Goal: Task Accomplishment & Management: Use online tool/utility

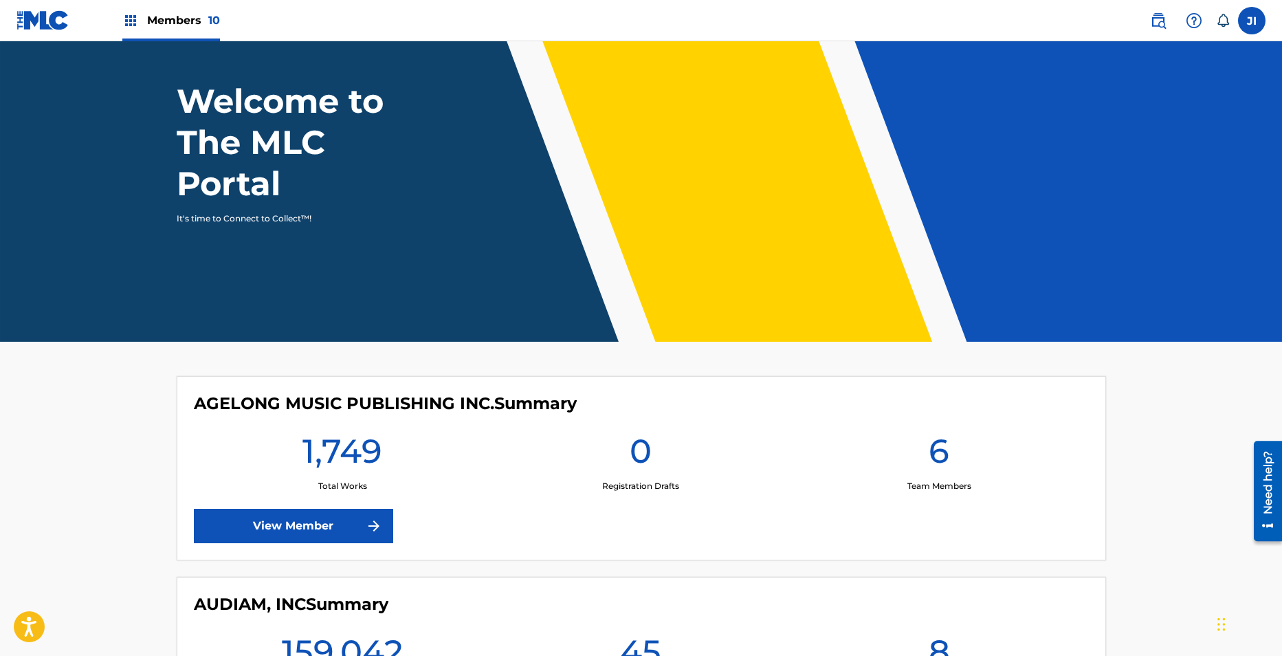
click at [184, 29] on div "Members 10" at bounding box center [171, 20] width 98 height 41
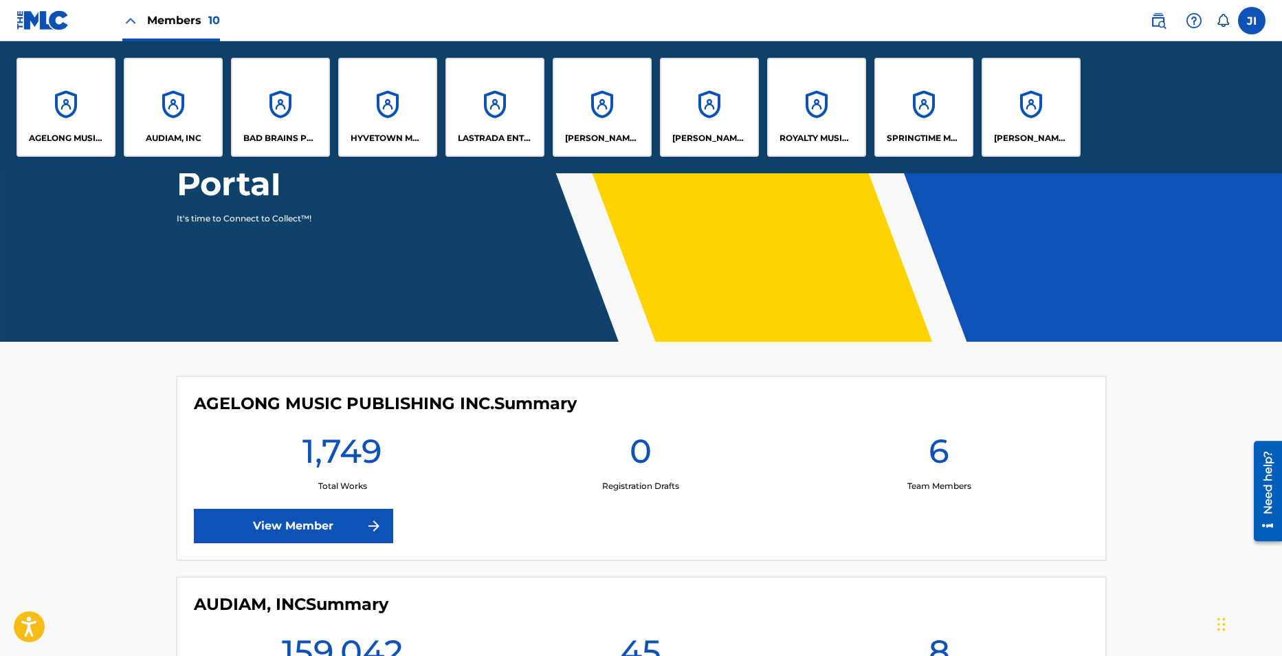
click at [172, 110] on div "AUDIAM, INC" at bounding box center [173, 107] width 99 height 99
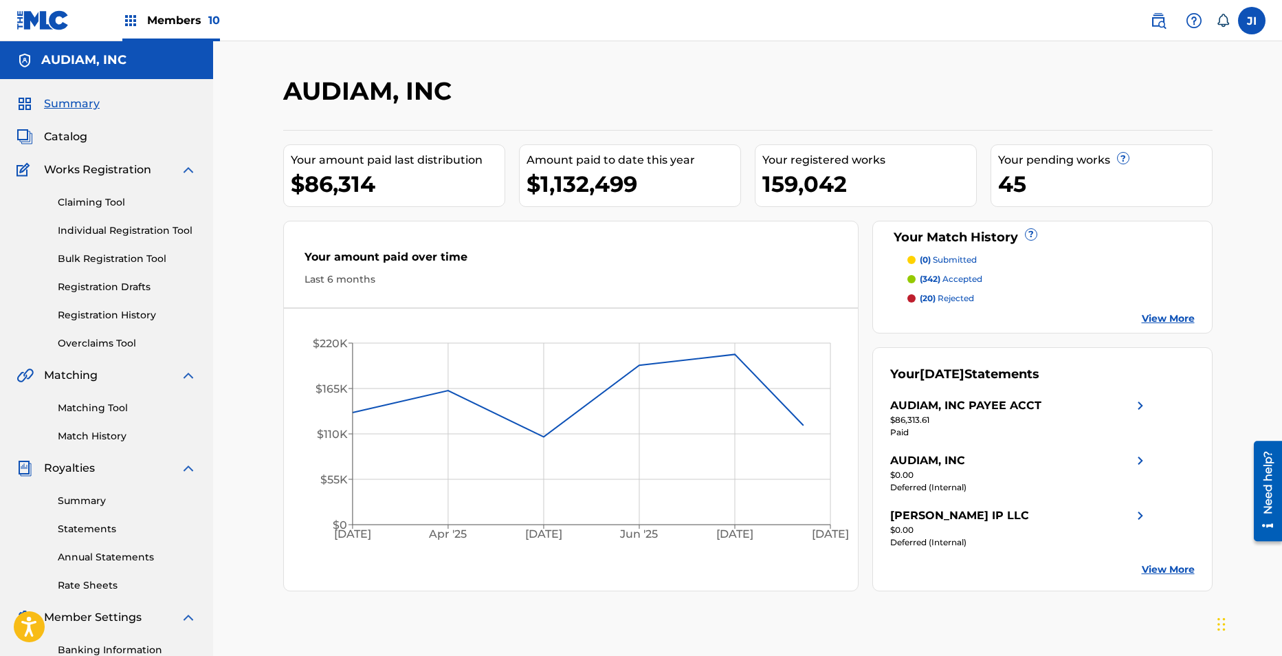
click at [71, 135] on span "Catalog" at bounding box center [65, 137] width 43 height 16
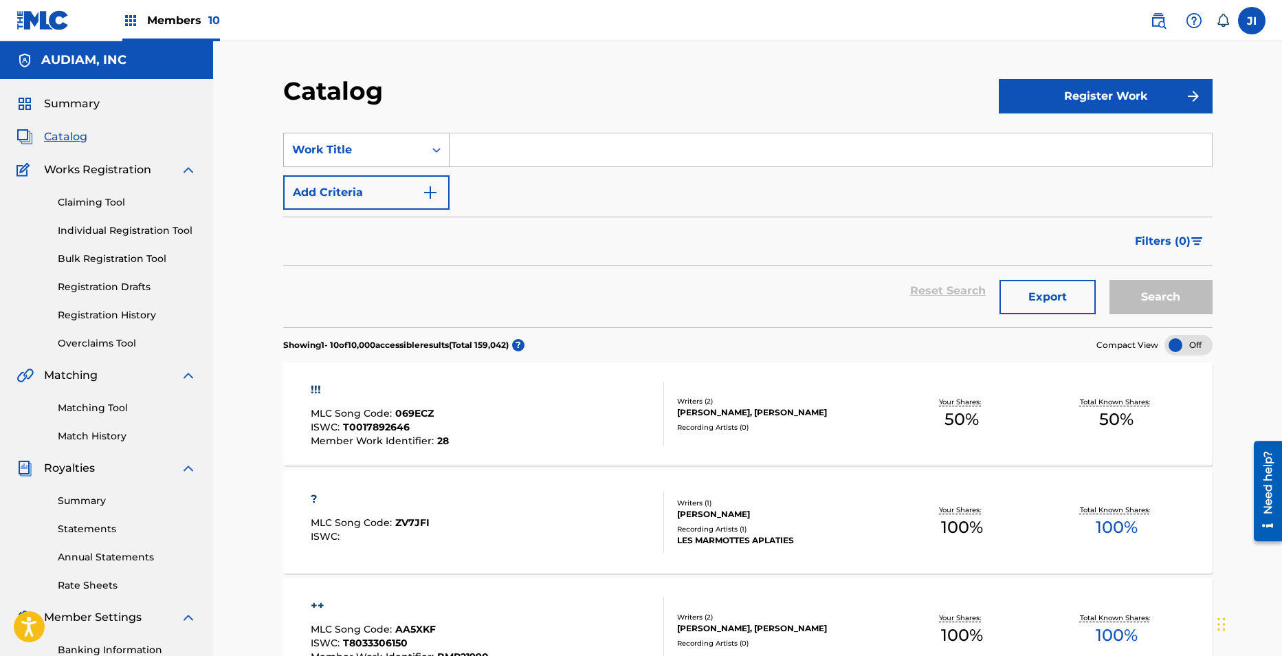
click at [437, 159] on div "Search Form" at bounding box center [436, 149] width 25 height 25
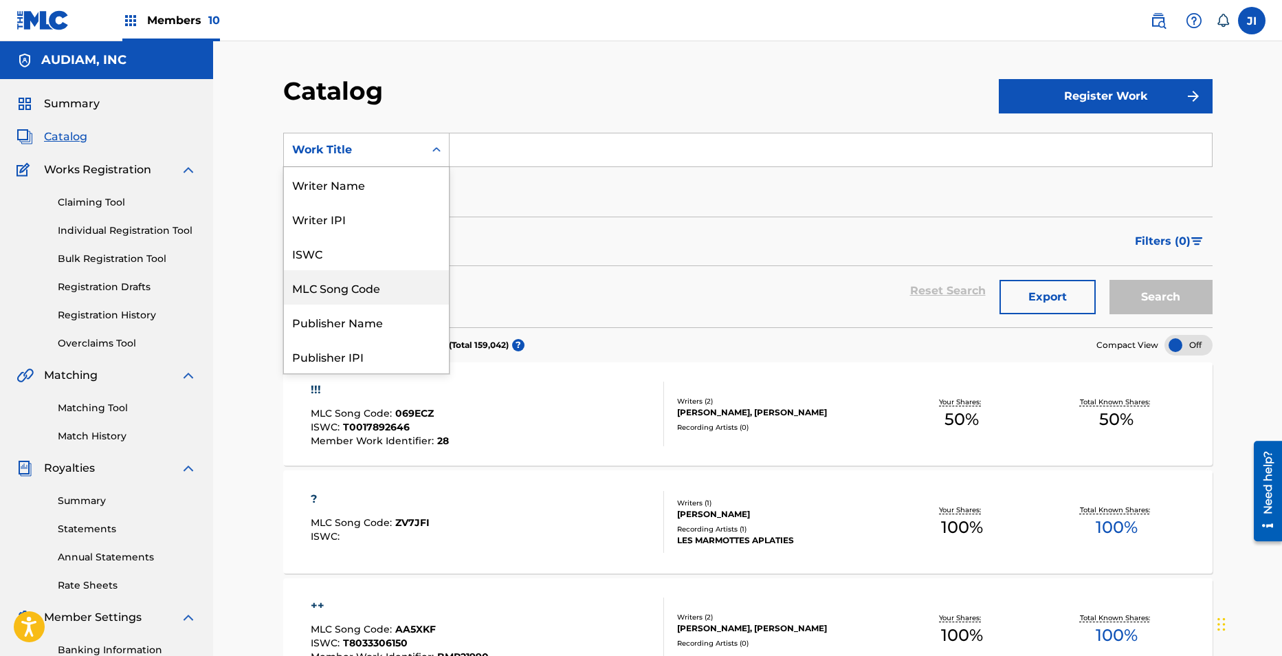
click at [361, 295] on div "MLC Song Code" at bounding box center [366, 287] width 165 height 34
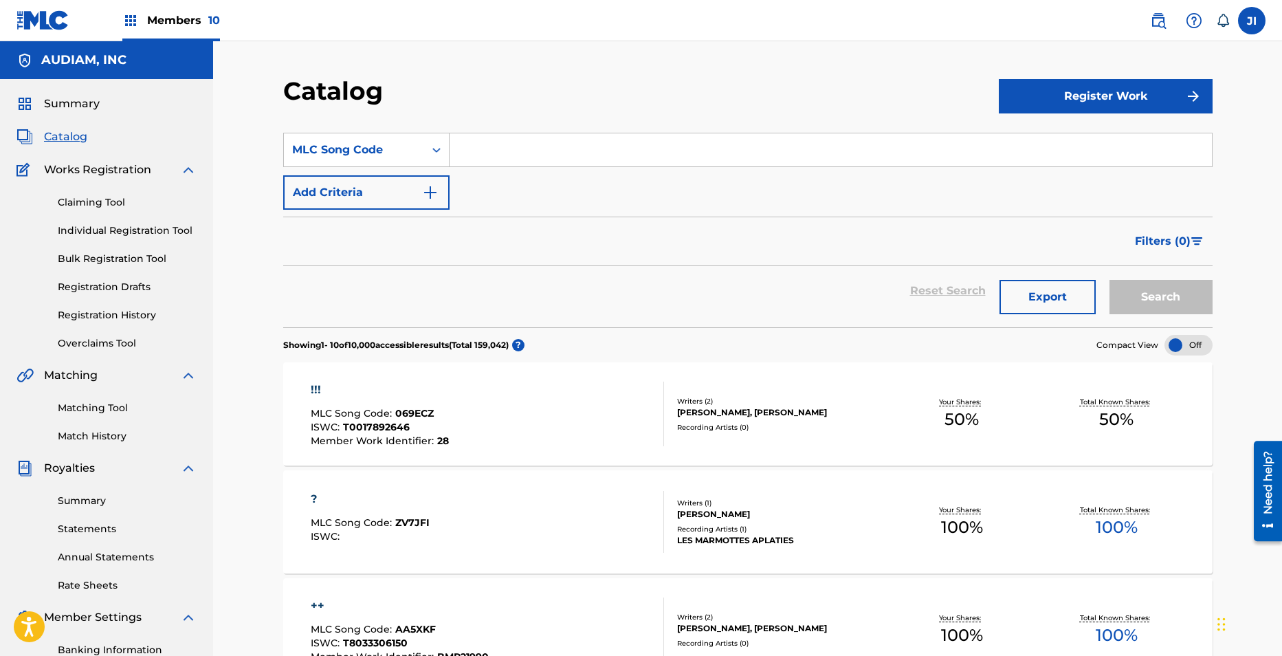
click at [532, 147] on input "Search Form" at bounding box center [830, 149] width 762 height 33
paste input "TERRABYTE PUBLISHING"
type input "TERRABYTE PUBLISHING"
drag, startPoint x: 629, startPoint y: 151, endPoint x: 377, endPoint y: 96, distance: 257.5
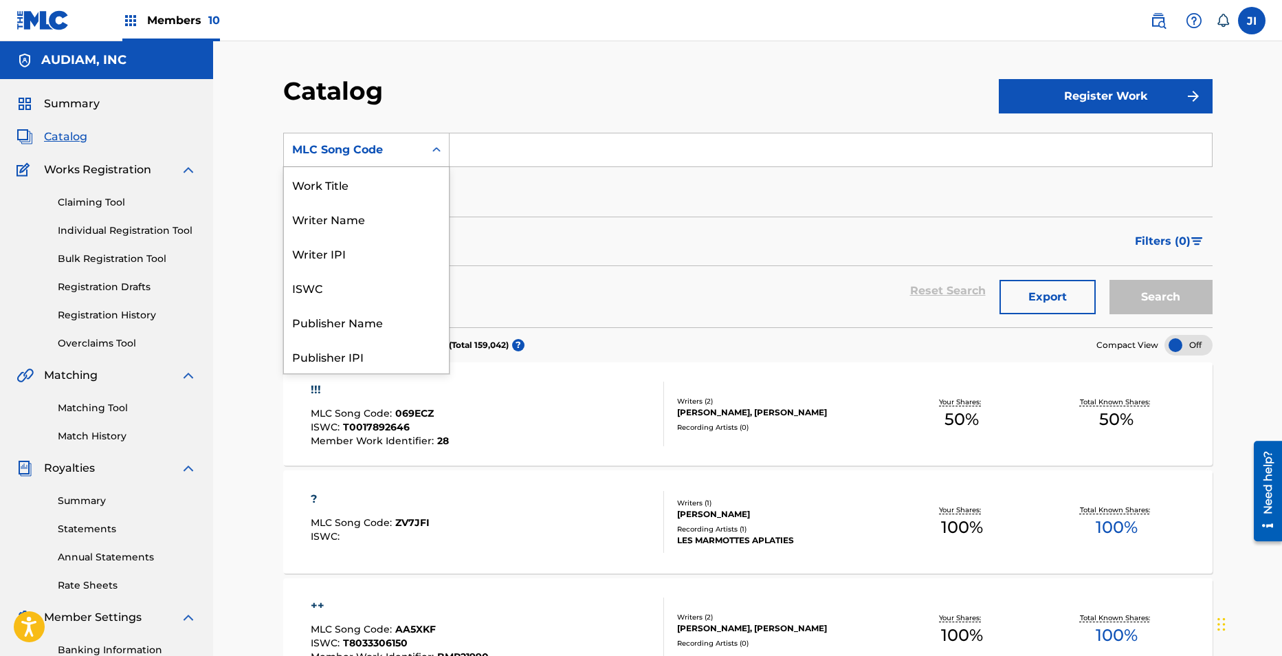
click at [418, 153] on div "MLC Song Code" at bounding box center [354, 150] width 140 height 26
click at [357, 320] on div "Publisher Name" at bounding box center [366, 321] width 165 height 34
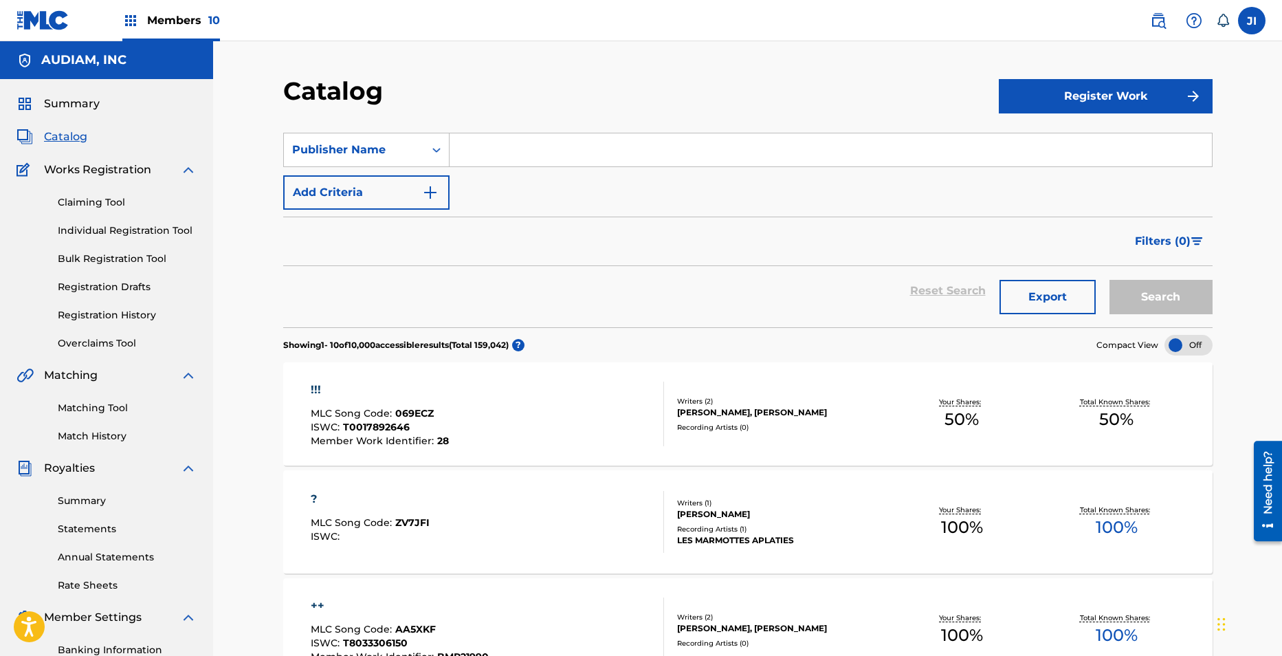
click at [538, 140] on input "Search Form" at bounding box center [830, 149] width 762 height 33
paste input "TERRABYTE PUBLISHING"
type input "TERRABYTE PUBLISHING"
click at [1109, 280] on button "Search" at bounding box center [1160, 297] width 103 height 34
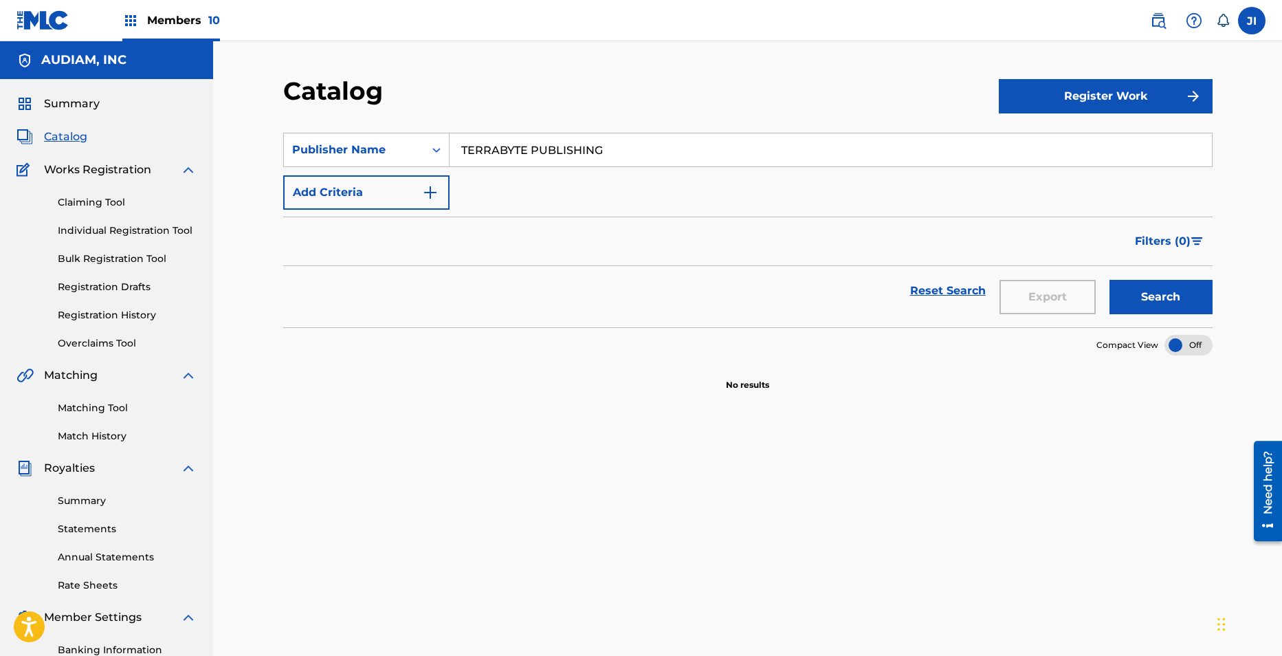
click at [103, 214] on div "Claiming Tool Individual Registration Tool Bulk Registration Tool Registration …" at bounding box center [106, 264] width 180 height 173
click at [105, 208] on link "Claiming Tool" at bounding box center [127, 202] width 139 height 14
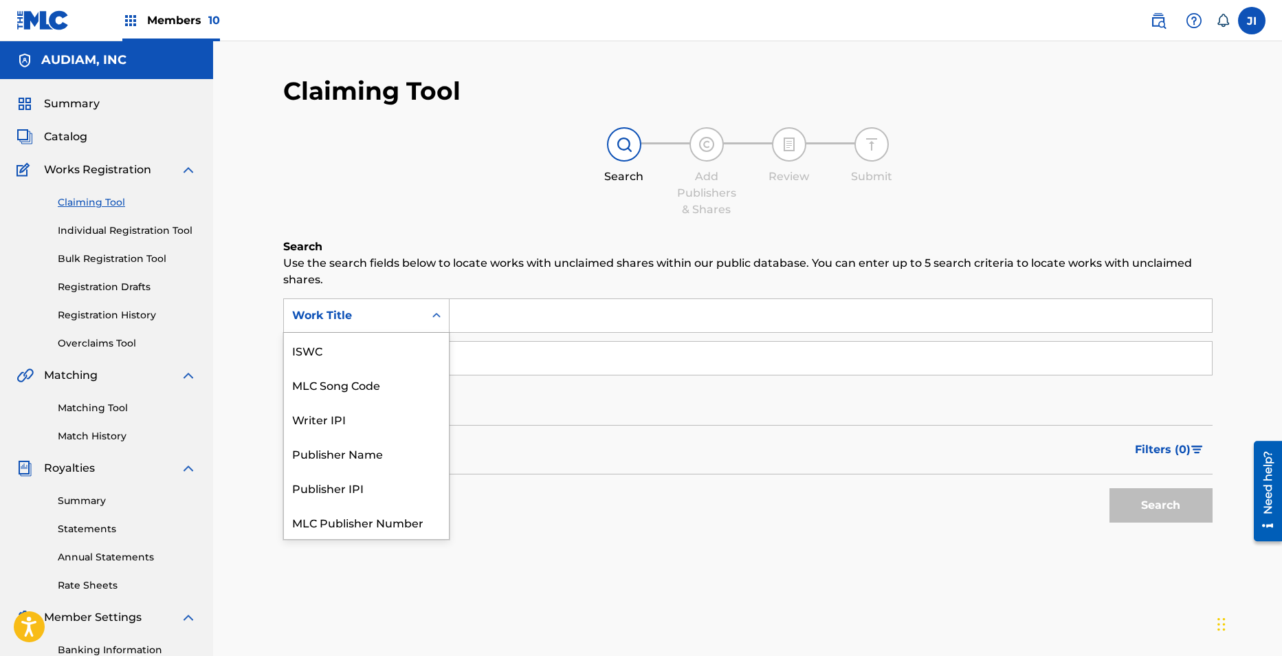
click at [432, 314] on icon "Search Form" at bounding box center [437, 316] width 14 height 14
click at [369, 403] on div "Publisher Name" at bounding box center [366, 418] width 165 height 34
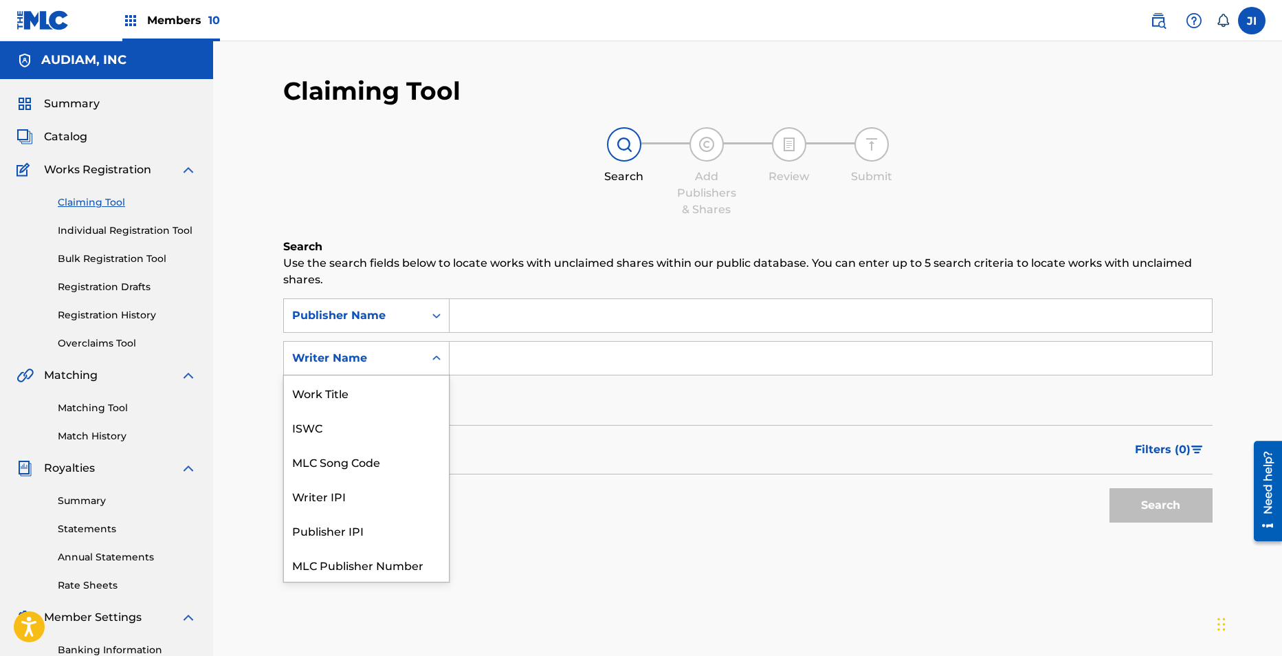
click at [422, 358] on div "Writer Name" at bounding box center [354, 358] width 140 height 26
click at [550, 463] on div "Filters ( 0 )" at bounding box center [747, 449] width 929 height 49
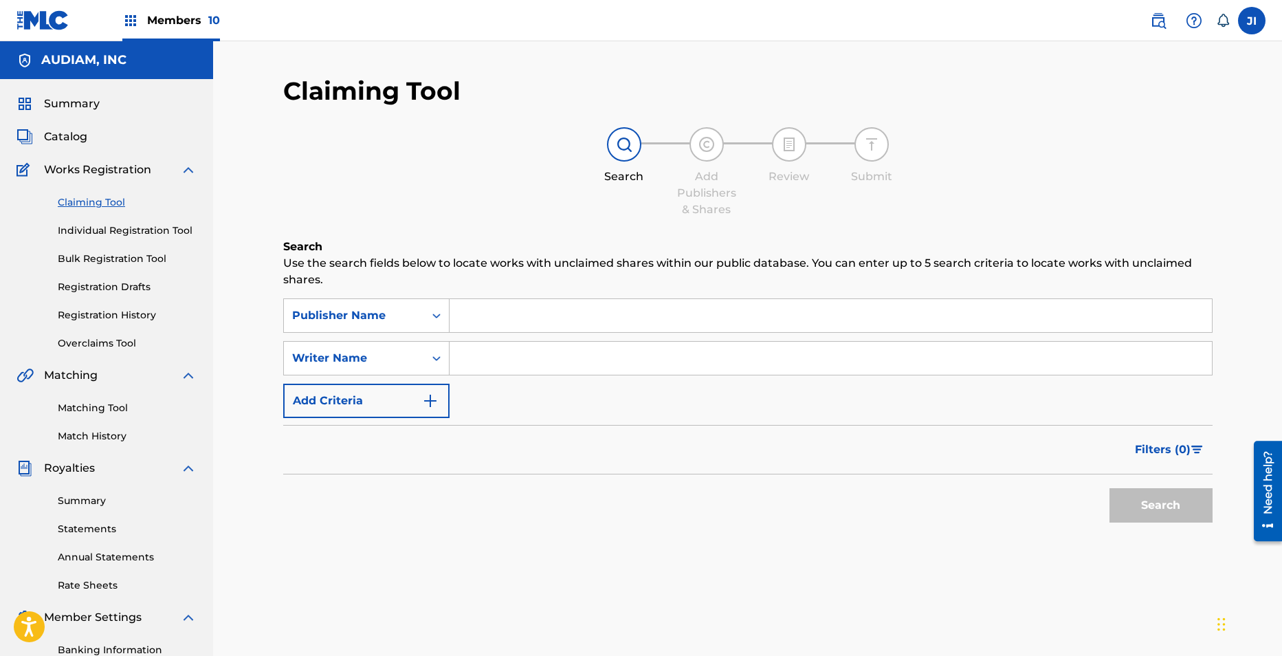
click at [547, 319] on input "Search Form" at bounding box center [830, 315] width 762 height 33
paste input "TERRABYTE PUBLISHING"
type input "TERRABYTE PUBLISHING"
click at [1174, 507] on button "Search" at bounding box center [1160, 505] width 103 height 34
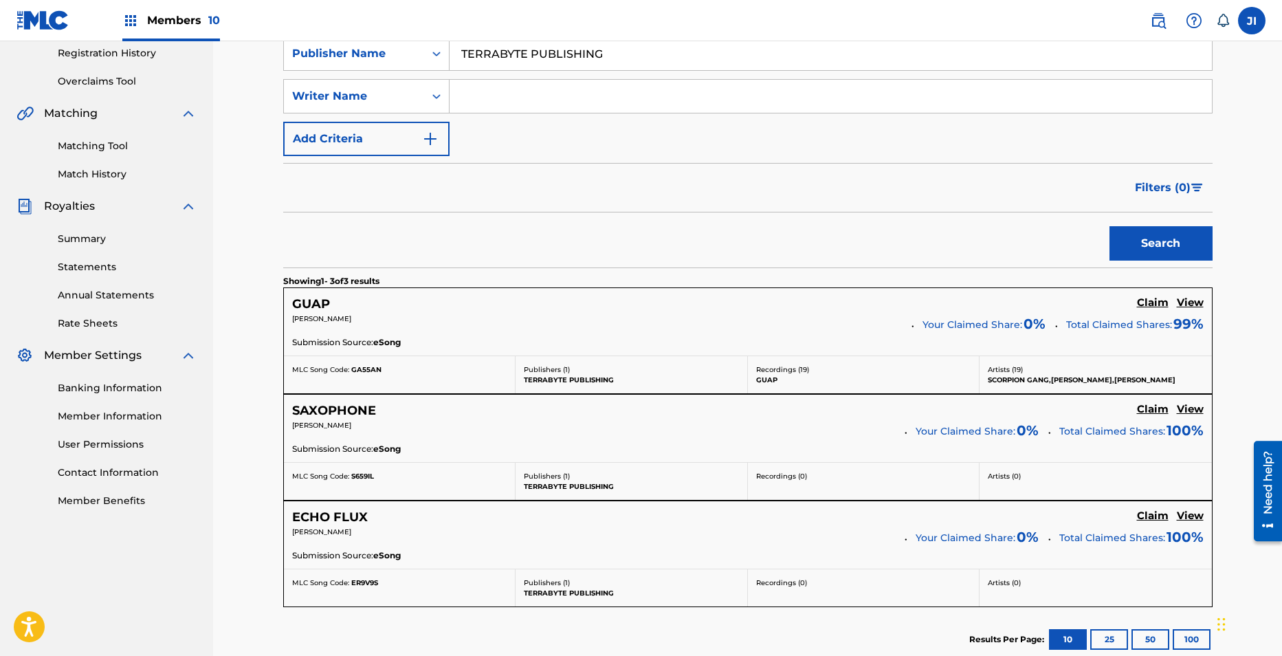
scroll to position [270, 0]
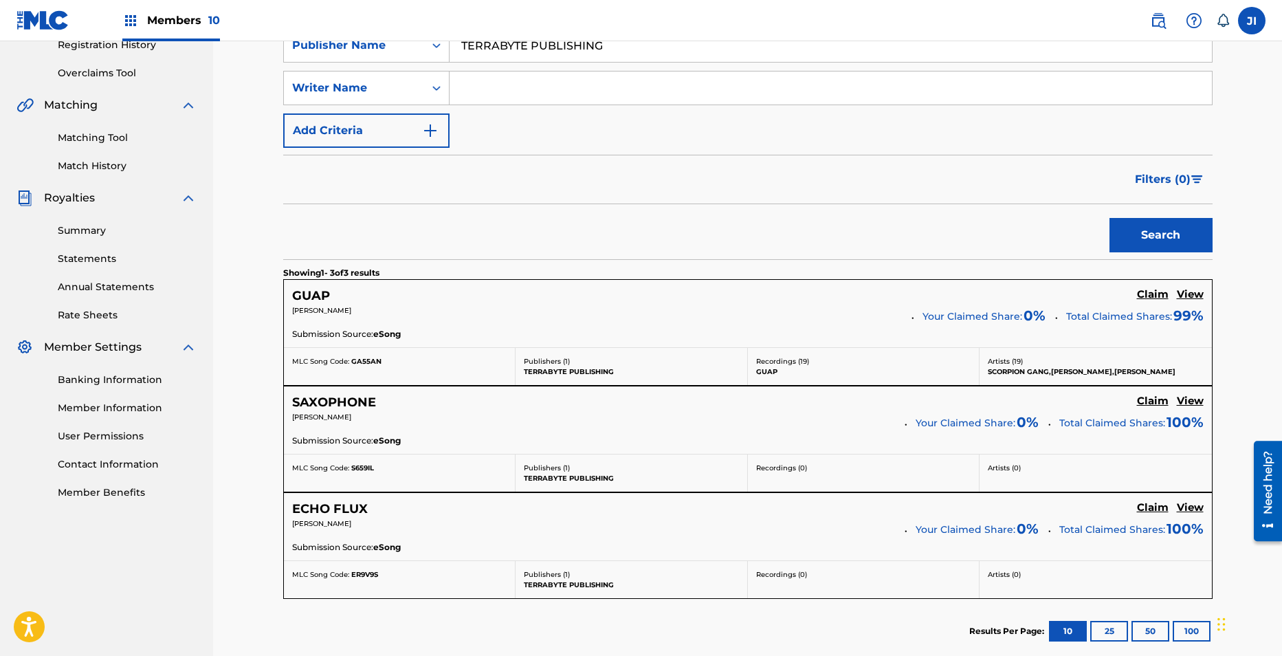
click at [317, 288] on h5 "GUAP" at bounding box center [311, 296] width 38 height 16
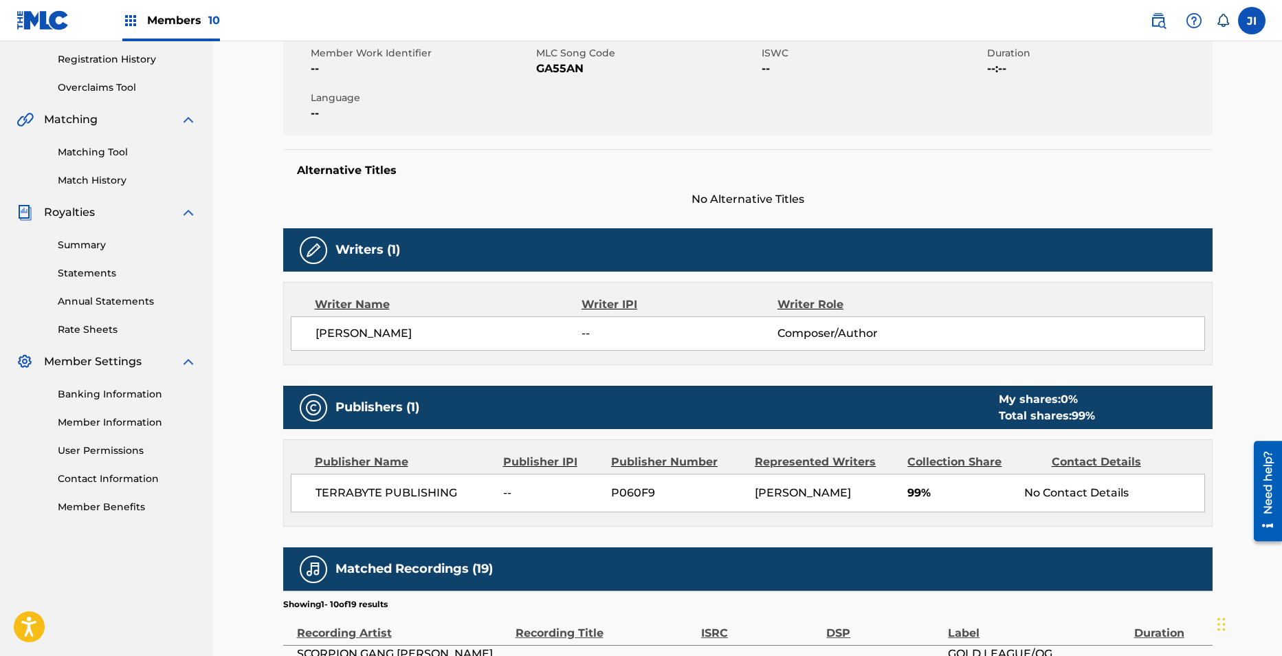
scroll to position [256, 0]
drag, startPoint x: 666, startPoint y: 489, endPoint x: 599, endPoint y: 478, distance: 68.2
click at [599, 478] on div "TERRABYTE PUBLISHING -- P060F9 [PERSON_NAME] 99% No Contact Details" at bounding box center [748, 492] width 914 height 38
copy div "P060F9"
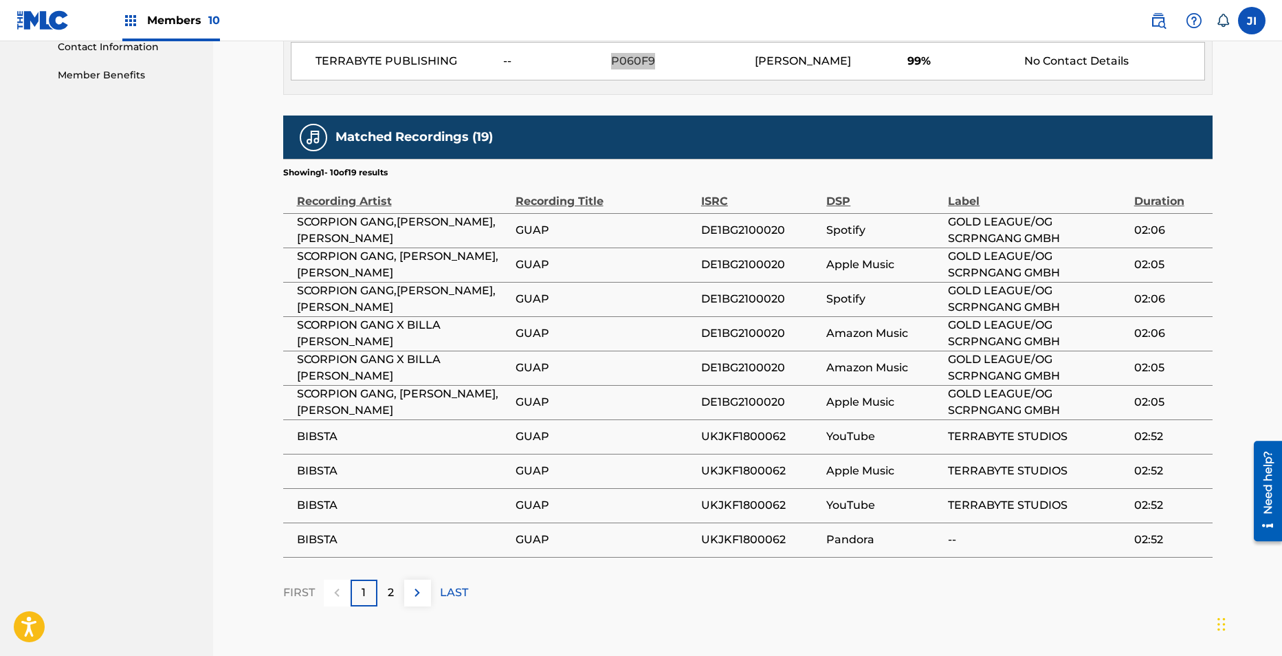
scroll to position [688, 0]
